Goal: Task Accomplishment & Management: Use online tool/utility

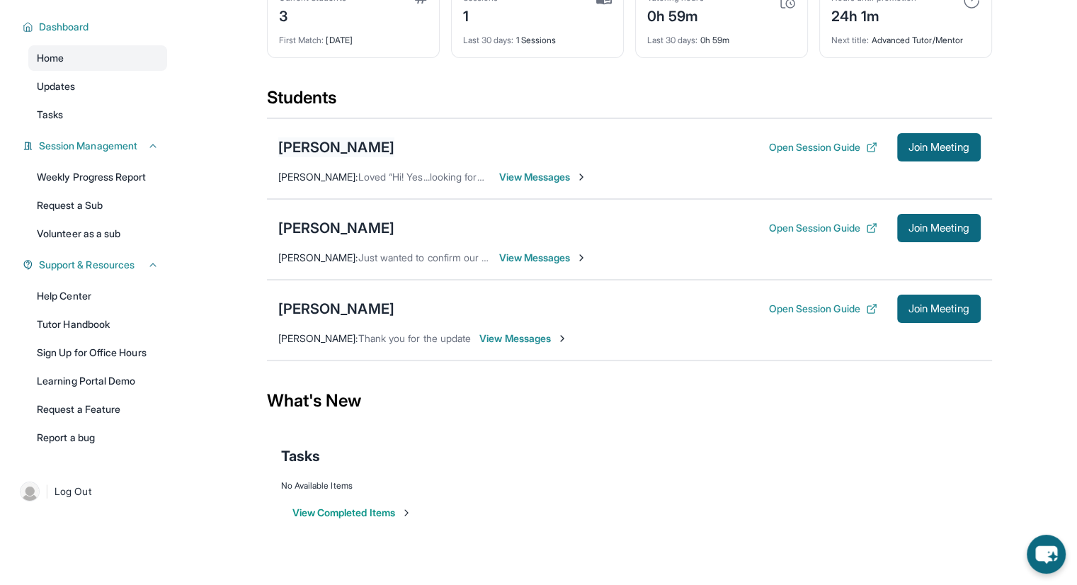
scroll to position [11, 0]
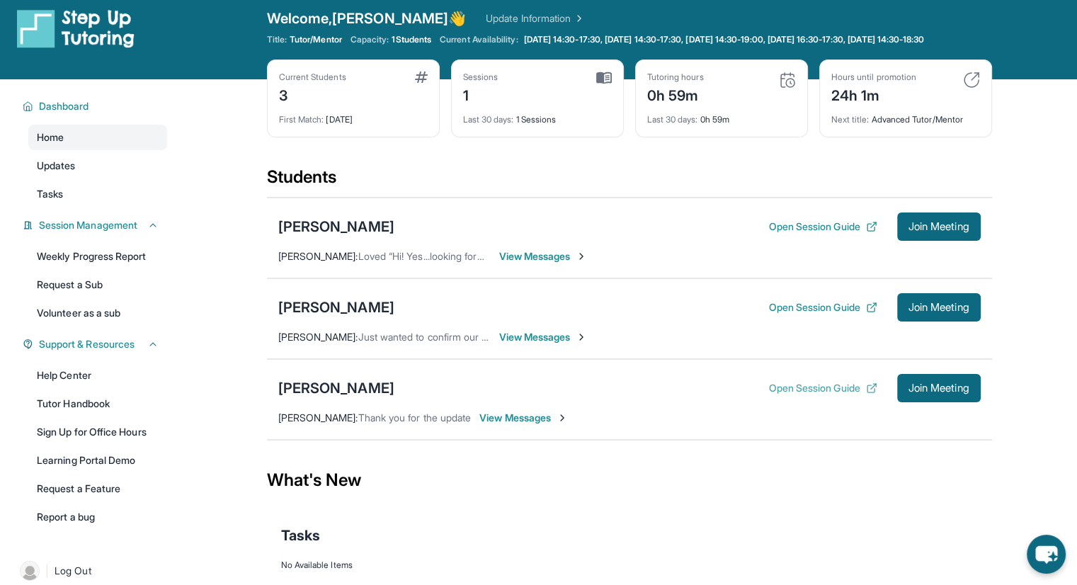
click at [787, 395] on button "Open Session Guide" at bounding box center [822, 388] width 108 height 14
click at [810, 314] on button "Open Session Guide" at bounding box center [822, 307] width 108 height 14
click at [321, 317] on div "[PERSON_NAME]" at bounding box center [336, 307] width 116 height 20
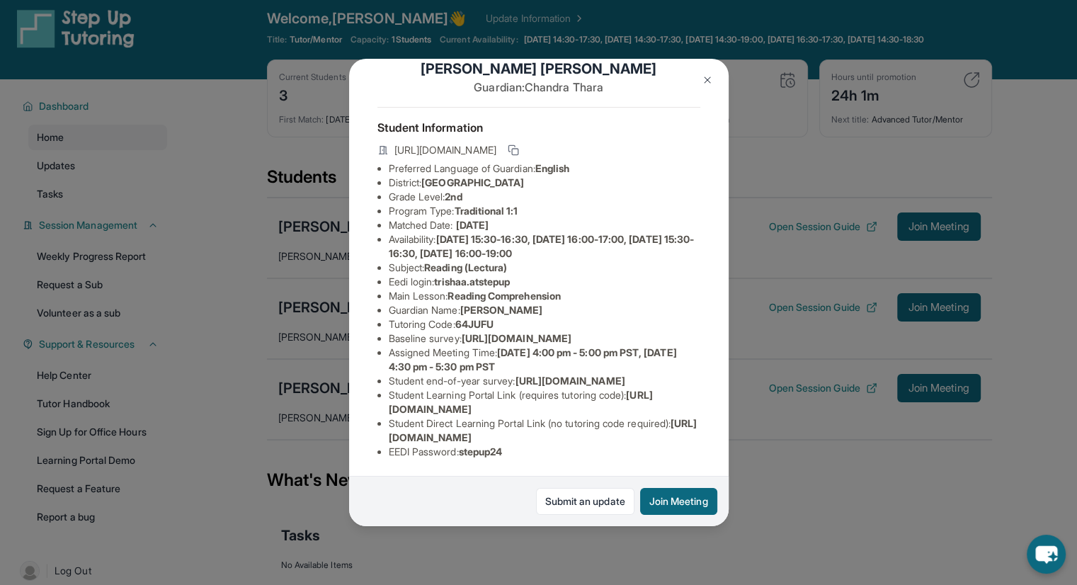
scroll to position [149, 0]
click at [674, 493] on button "Join Meeting" at bounding box center [678, 501] width 77 height 27
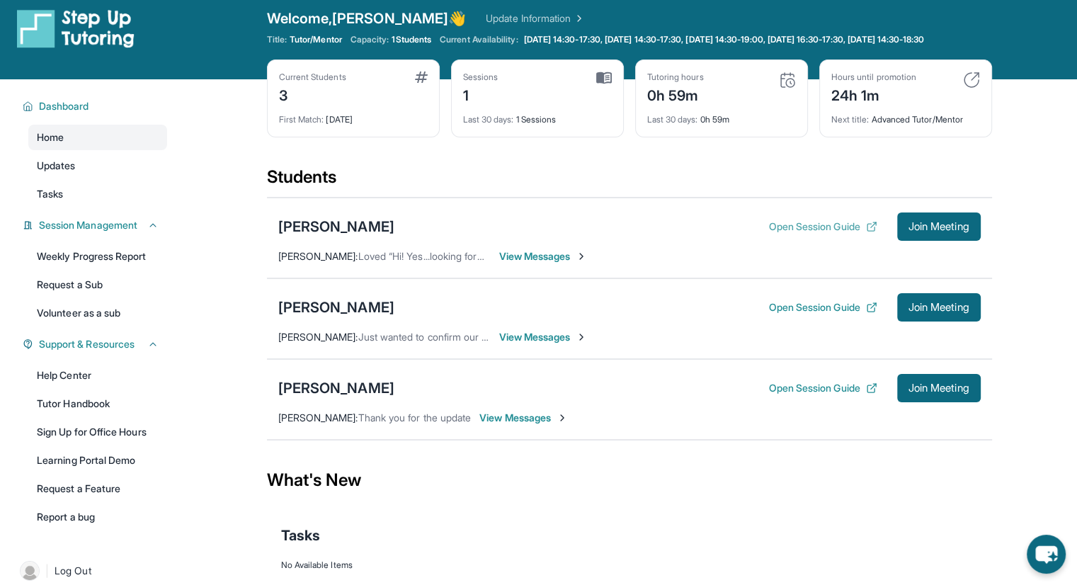
click at [784, 232] on button "Open Session Guide" at bounding box center [822, 226] width 108 height 14
click at [331, 315] on div "[PERSON_NAME]" at bounding box center [336, 307] width 116 height 20
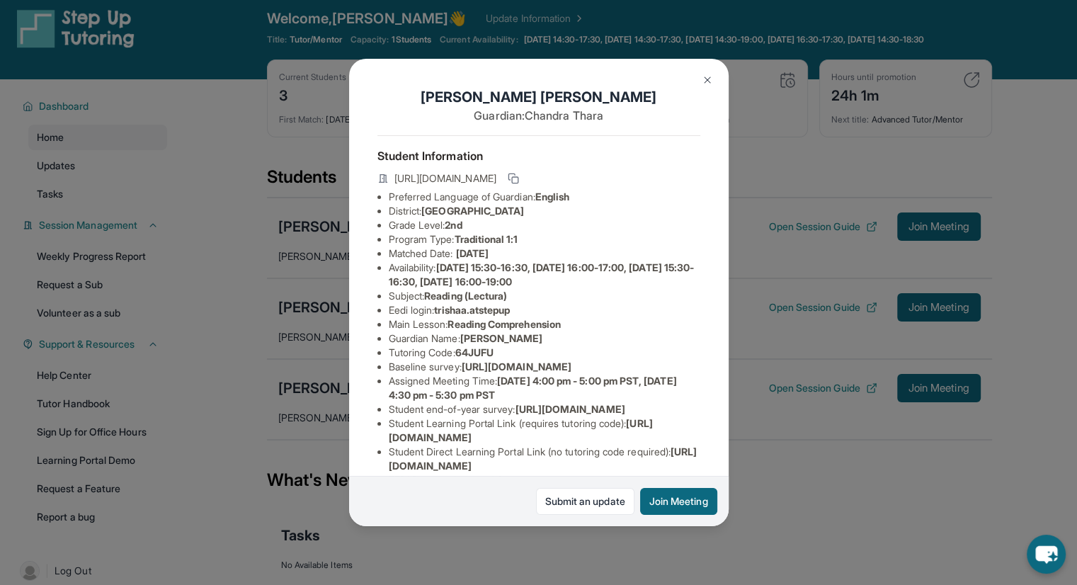
scroll to position [8, 0]
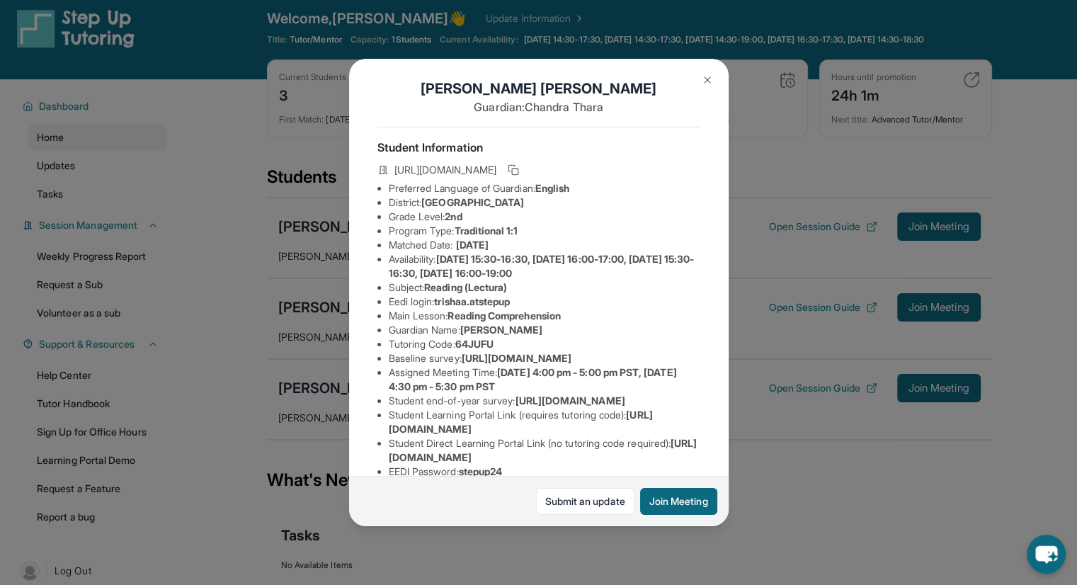
click at [705, 80] on img at bounding box center [706, 79] width 11 height 11
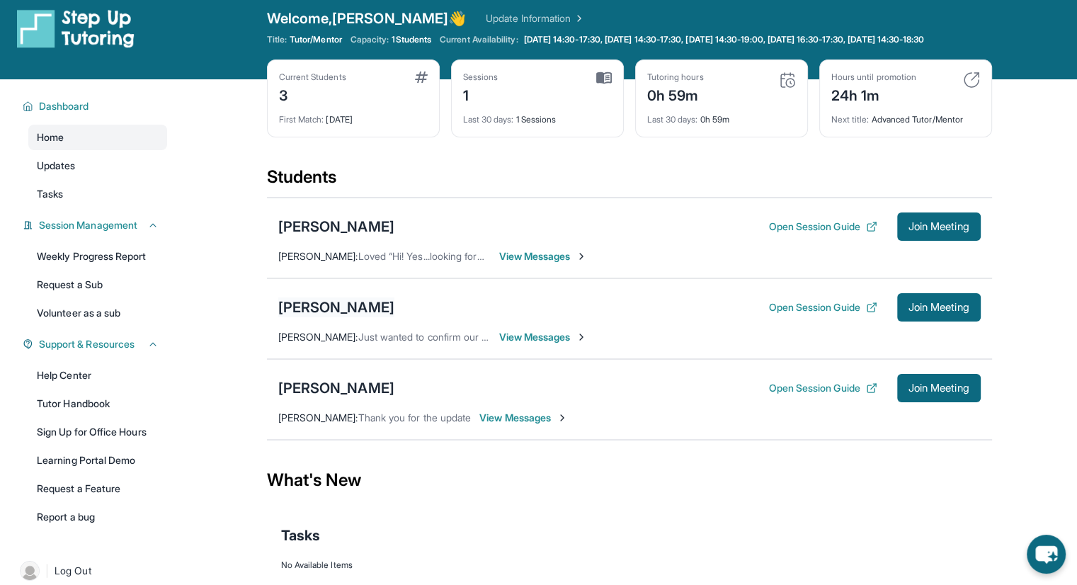
click at [348, 311] on div "[PERSON_NAME]" at bounding box center [336, 307] width 116 height 20
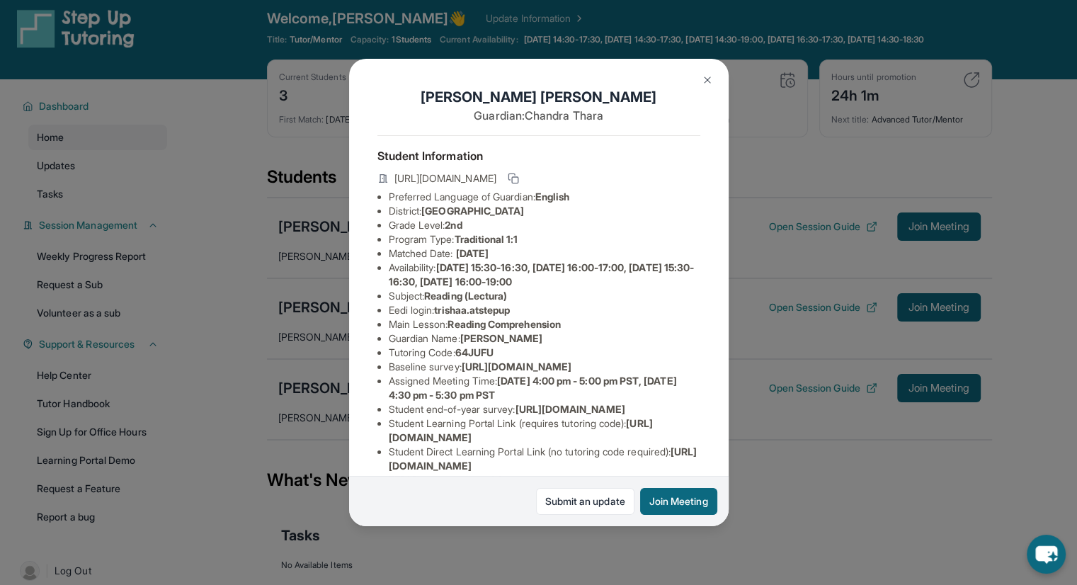
click at [705, 76] on img at bounding box center [706, 79] width 11 height 11
